Goal: Transaction & Acquisition: Book appointment/travel/reservation

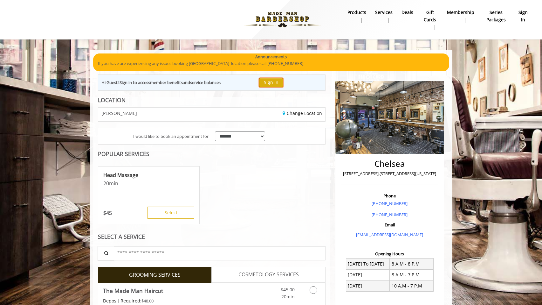
click at [275, 81] on button "Sign In" at bounding box center [271, 82] width 24 height 9
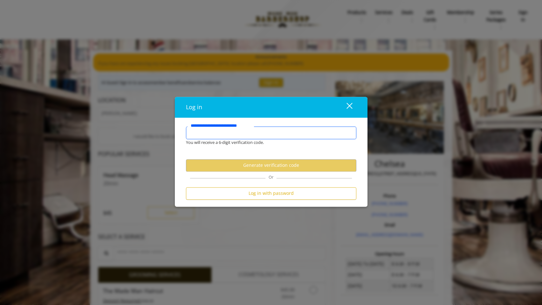
click at [251, 137] on input "**********" at bounding box center [271, 132] width 171 height 13
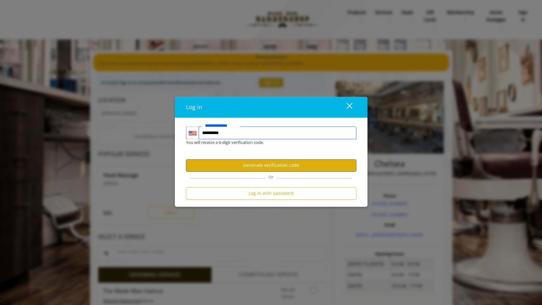
type input "**********"
click at [253, 160] on button "Generate verification code" at bounding box center [271, 165] width 171 height 12
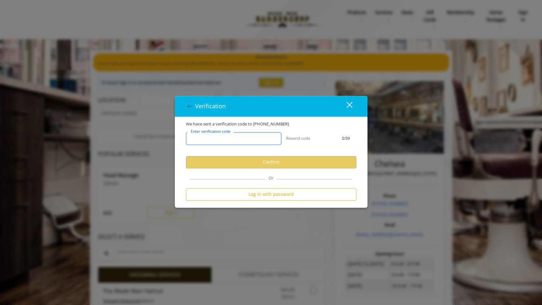
click at [246, 137] on input "Enter verification code" at bounding box center [233, 138] width 95 height 13
click at [261, 136] on input "Enter verification code" at bounding box center [233, 138] width 95 height 13
paste input "******"
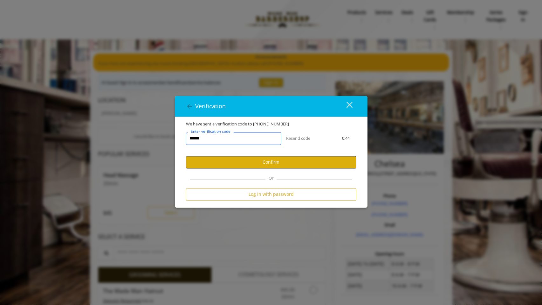
type input "******"
click at [257, 159] on button "Confirm" at bounding box center [271, 162] width 171 height 12
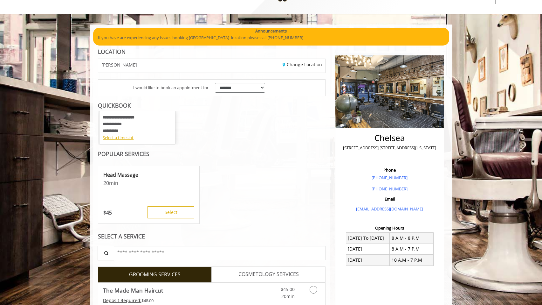
scroll to position [29, 0]
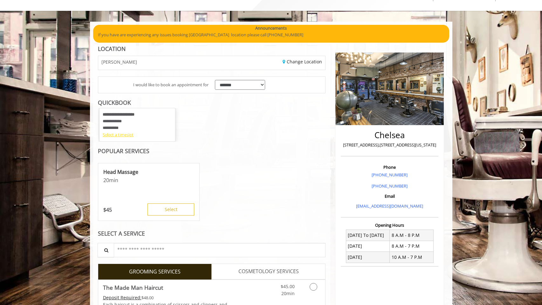
click at [125, 137] on div "Select a timeslot" at bounding box center [137, 134] width 69 height 7
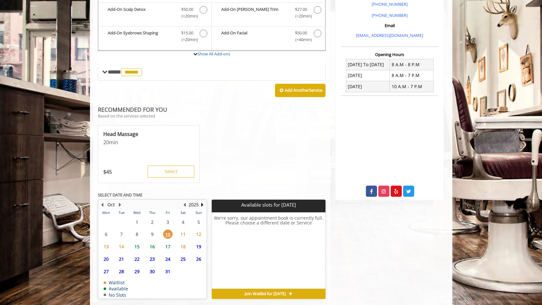
scroll to position [212, 0]
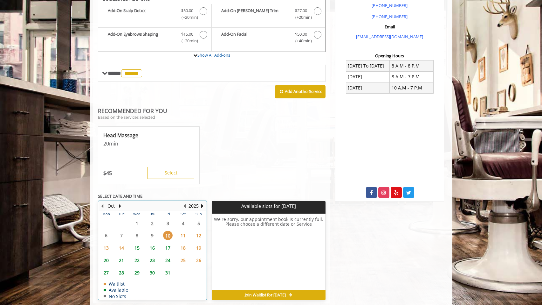
click at [135, 235] on table "Mon Tue Wed Thu Fri Sat Sun 29 30 1 2 3 4 5 6 7 8 9 10 11 12 13 14 15 16 17 18 …" at bounding box center [153, 255] width 108 height 89
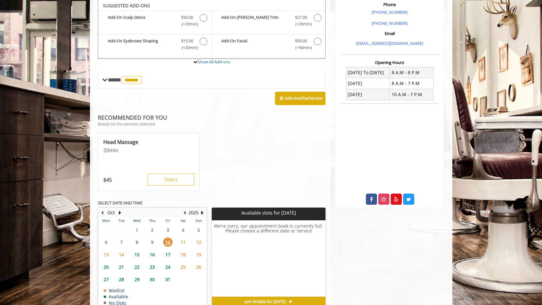
click at [137, 256] on span "15" at bounding box center [137, 254] width 10 height 9
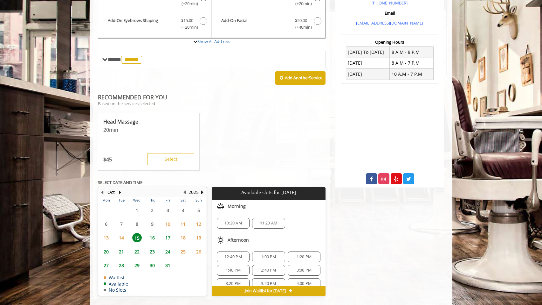
scroll to position [221, 0]
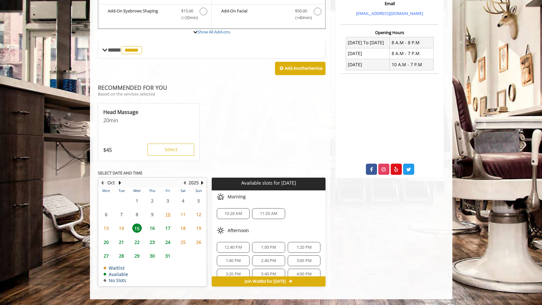
click at [156, 226] on span "16" at bounding box center [153, 227] width 10 height 9
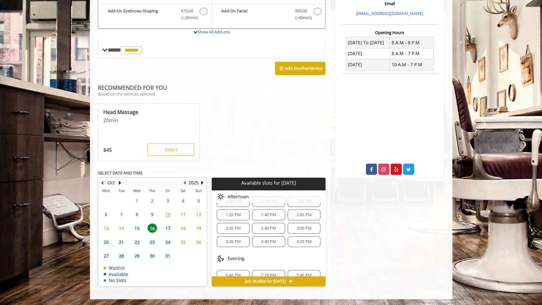
scroll to position [73, 0]
click at [298, 226] on span "3:00 PM" at bounding box center [304, 227] width 15 height 5
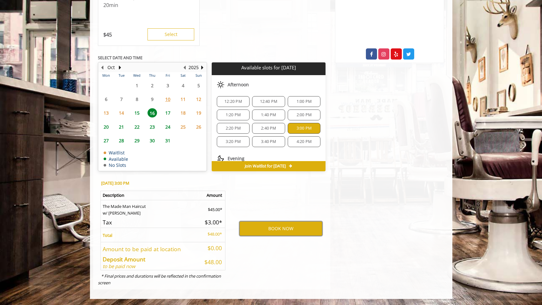
scroll to position [61, 0]
click at [299, 224] on button "BOOK NOW" at bounding box center [281, 228] width 83 height 15
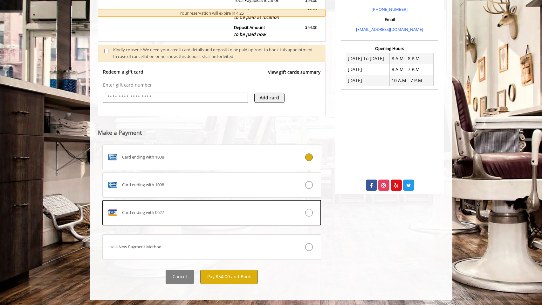
scroll to position [206, 0]
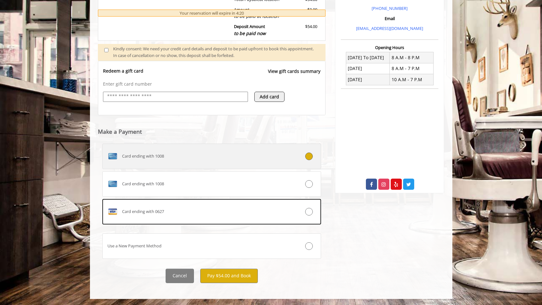
click at [174, 160] on div "Card ending with 1008" at bounding box center [194, 156] width 182 height 10
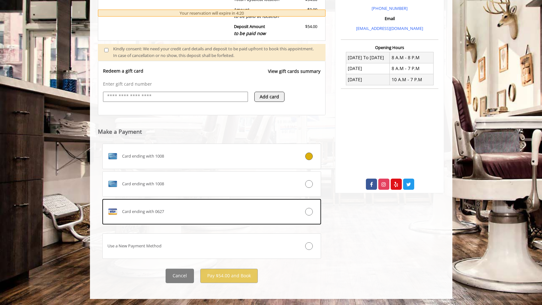
scroll to position [192, 0]
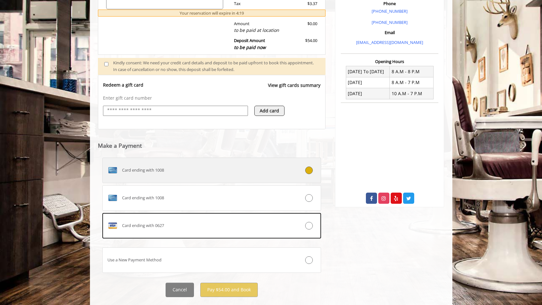
click at [179, 163] on label "Card ending with 1008" at bounding box center [211, 169] width 219 height 25
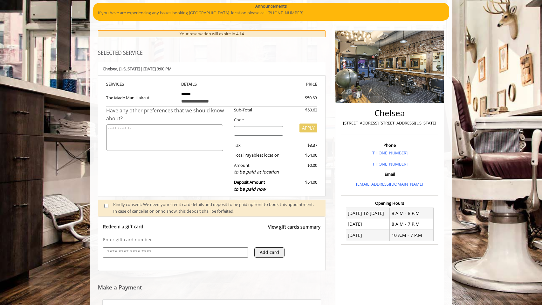
scroll to position [0, 0]
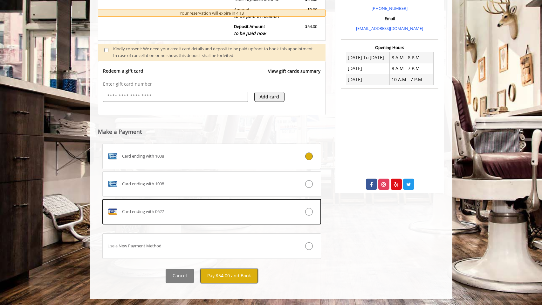
click at [210, 276] on button "Pay $54.00 and Book" at bounding box center [229, 276] width 58 height 14
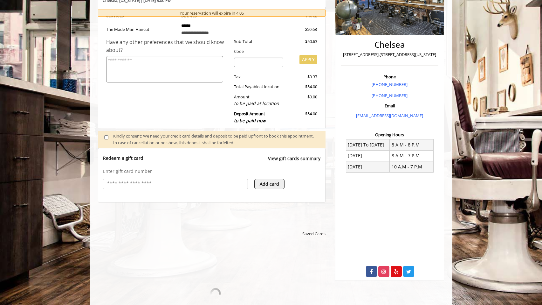
scroll to position [125, 0]
